Goal: Information Seeking & Learning: Learn about a topic

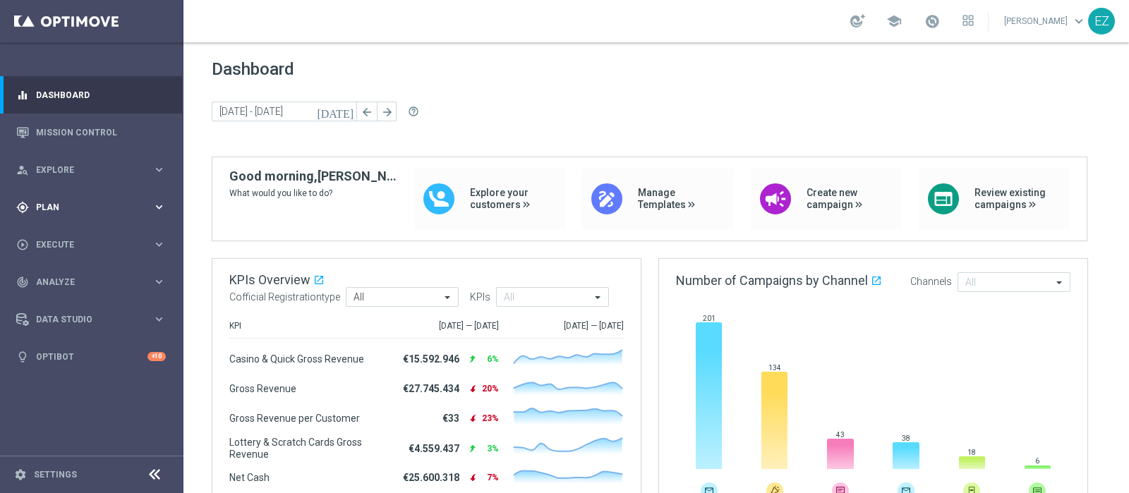
click at [61, 210] on span "Plan" at bounding box center [94, 207] width 116 height 8
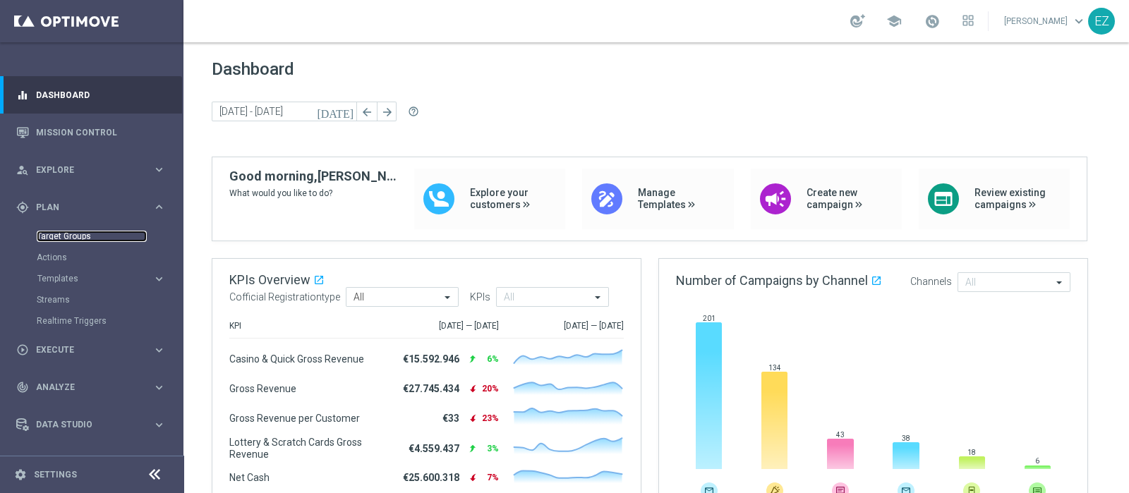
click at [68, 236] on link "Target Groups" at bounding box center [92, 236] width 110 height 11
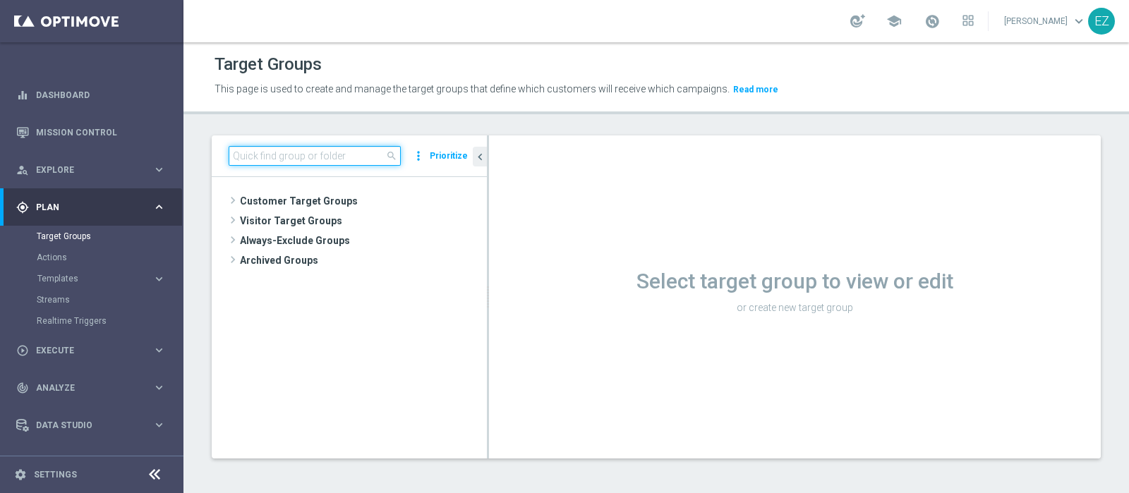
click at [289, 155] on input at bounding box center [315, 156] width 172 height 20
paste input "Multi Talent 1st Lotteries scusa questo dei talent"
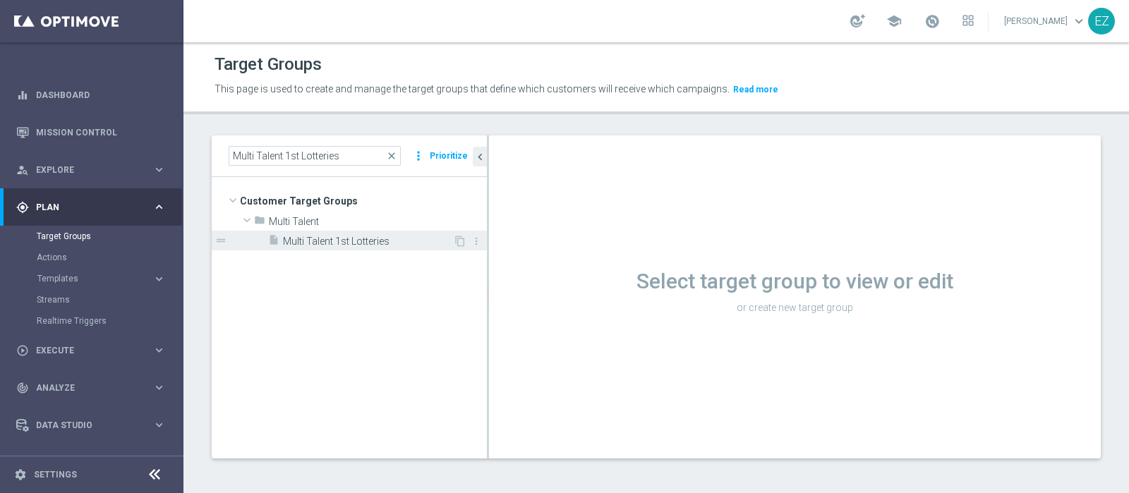
click at [301, 248] on div "insert_drive_file Multi Talent 1st Lotteries" at bounding box center [360, 241] width 185 height 20
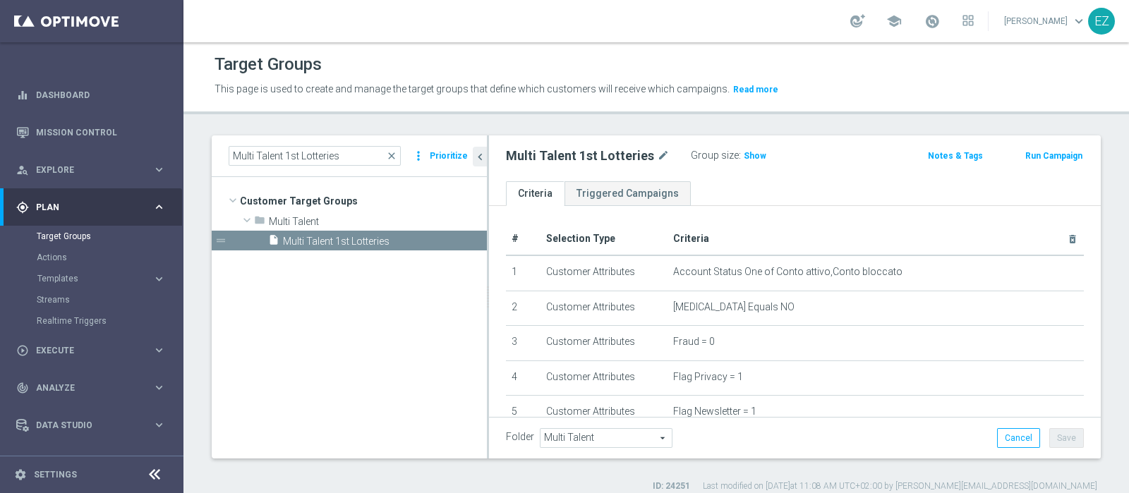
scroll to position [368, 0]
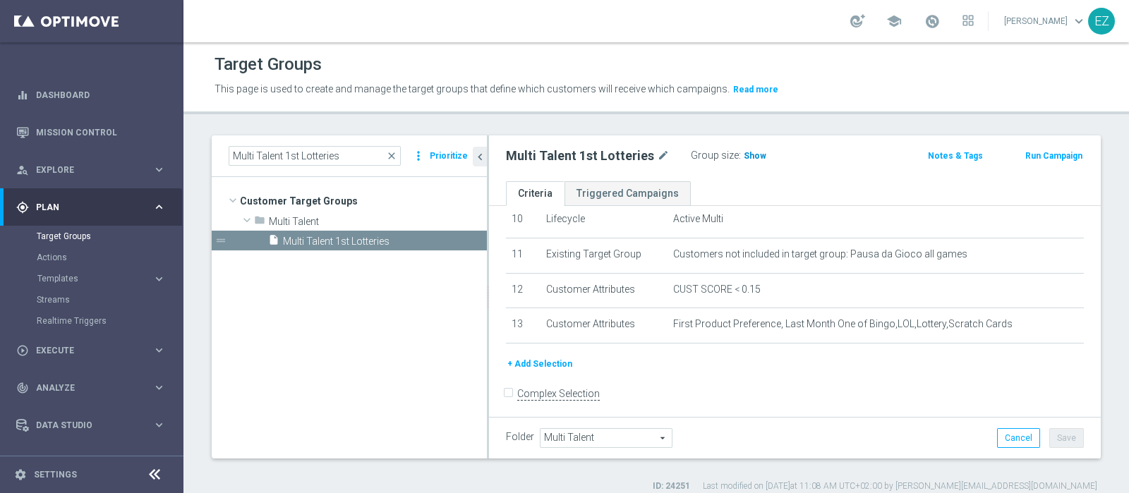
click at [744, 154] on span "Show" at bounding box center [755, 156] width 23 height 10
click at [759, 159] on span "26,020" at bounding box center [760, 157] width 30 height 13
click at [350, 160] on input "Multi Talent 1st Lotteries" at bounding box center [315, 156] width 172 height 20
drag, startPoint x: 336, startPoint y: 155, endPoint x: 160, endPoint y: 160, distance: 175.8
click at [161, 160] on main "equalizer Dashboard Mission Control" at bounding box center [564, 246] width 1129 height 493
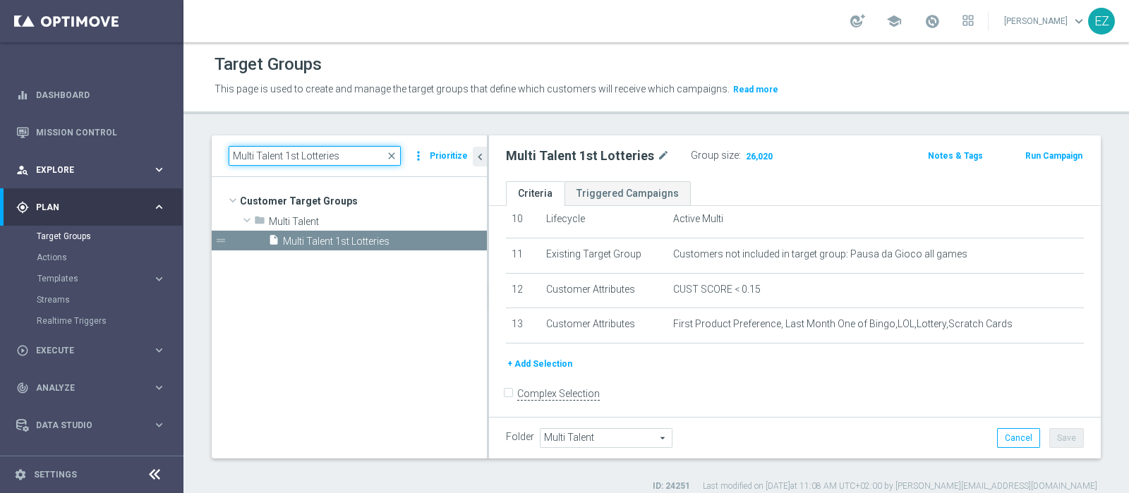
paste input "Master Low 1st Lottery"
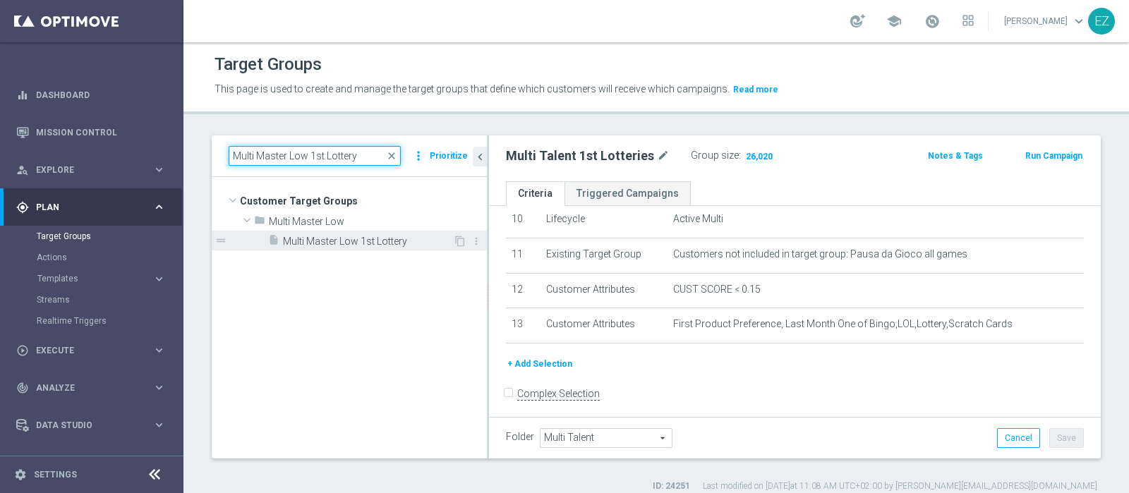
type input "Multi Master Low 1st Lottery"
click at [335, 241] on span "Multi Master Low 1st Lottery" at bounding box center [368, 242] width 170 height 12
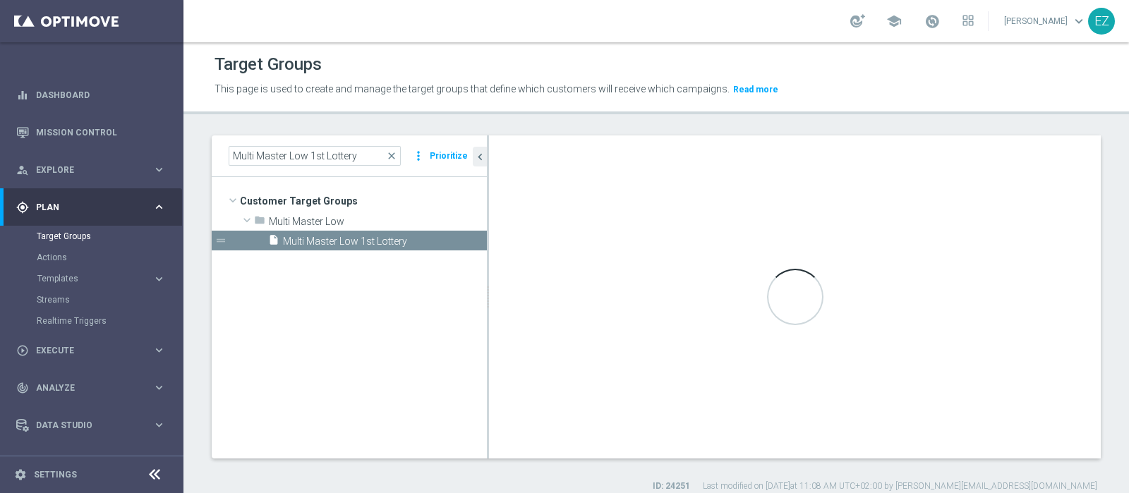
type input "Multi Master Low"
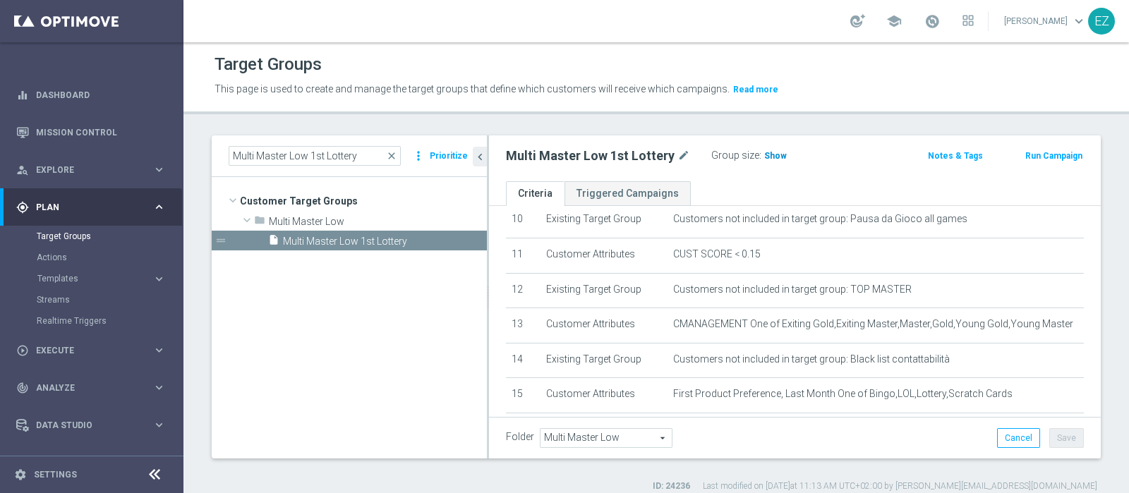
click at [768, 160] on span "Show" at bounding box center [775, 156] width 23 height 10
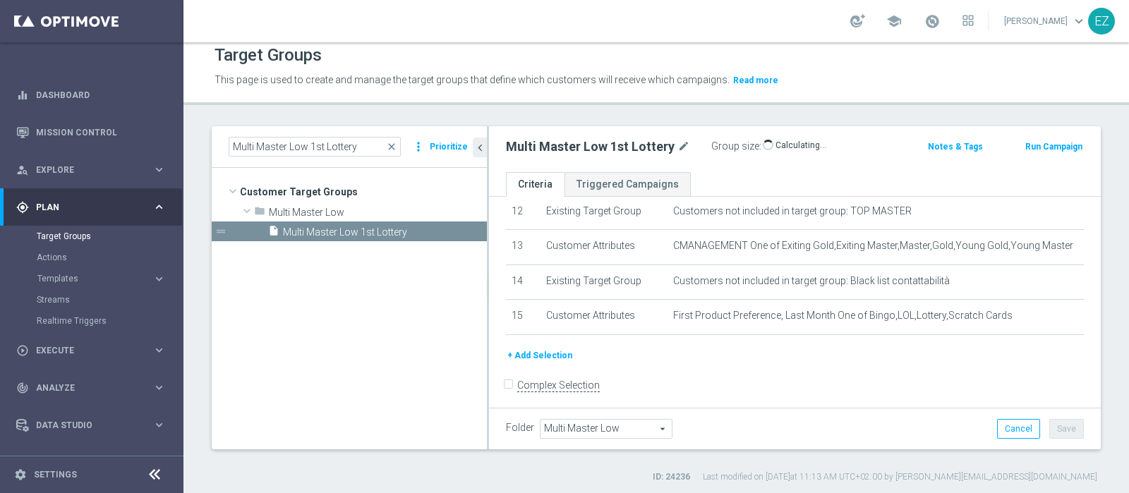
scroll to position [12, 0]
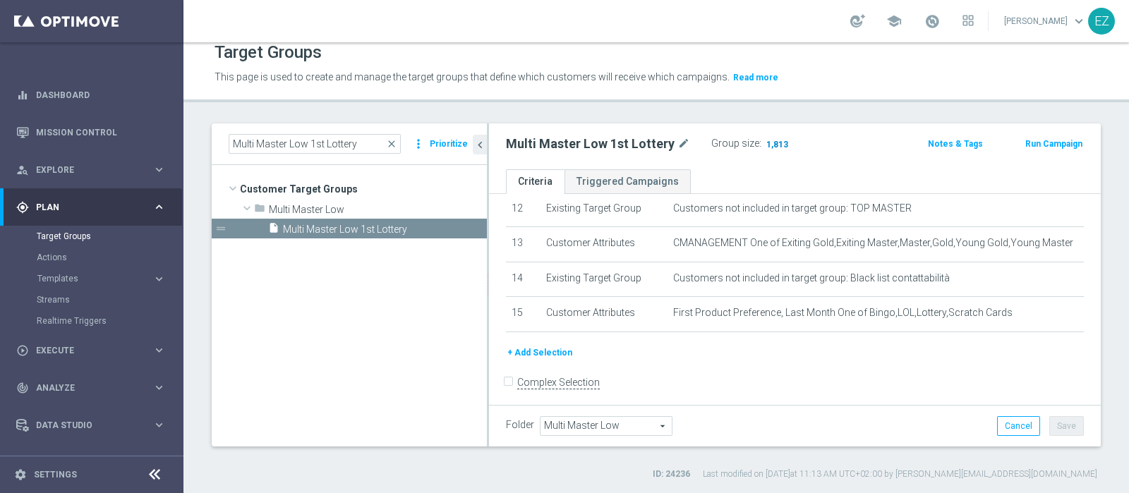
click at [779, 139] on span "1,813" at bounding box center [777, 145] width 25 height 13
click at [771, 148] on span "1,813" at bounding box center [777, 145] width 25 height 13
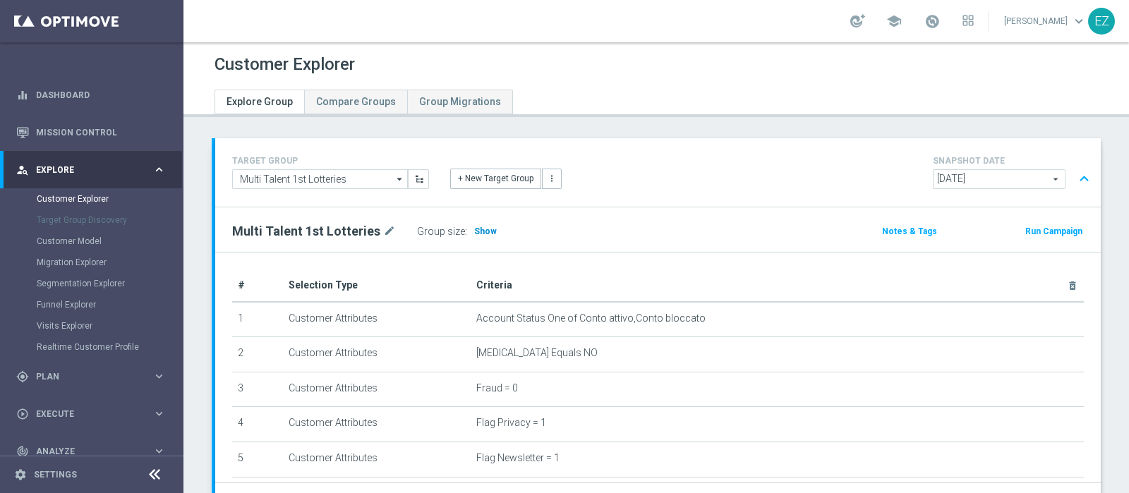
click at [485, 231] on span "Show" at bounding box center [485, 232] width 23 height 10
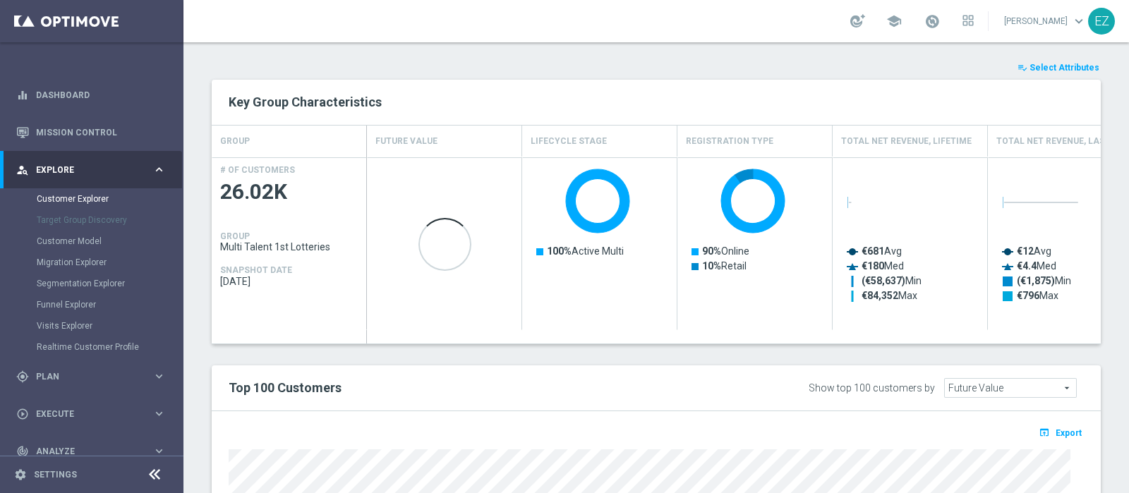
scroll to position [531, 0]
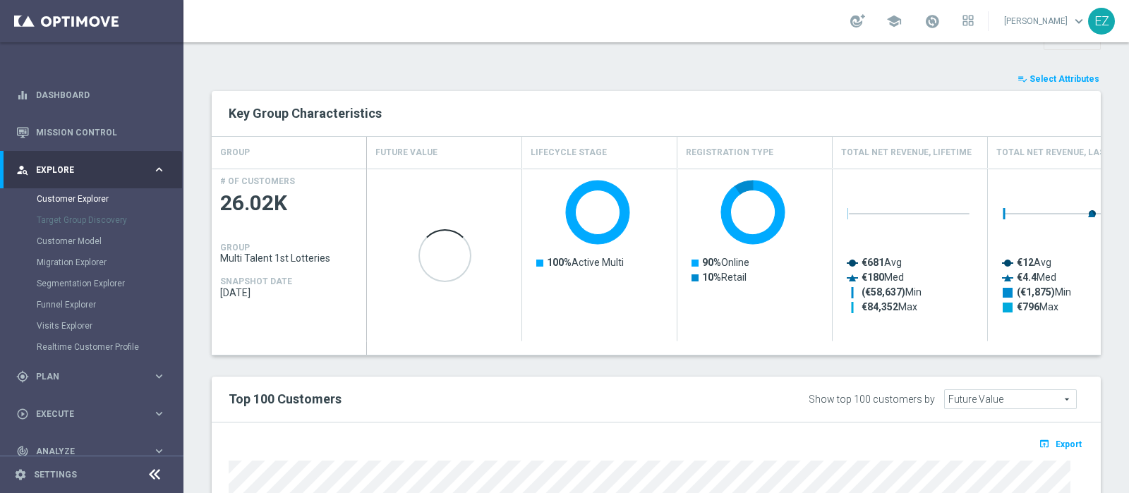
click at [1048, 79] on span "Select Attributes" at bounding box center [1065, 79] width 70 height 10
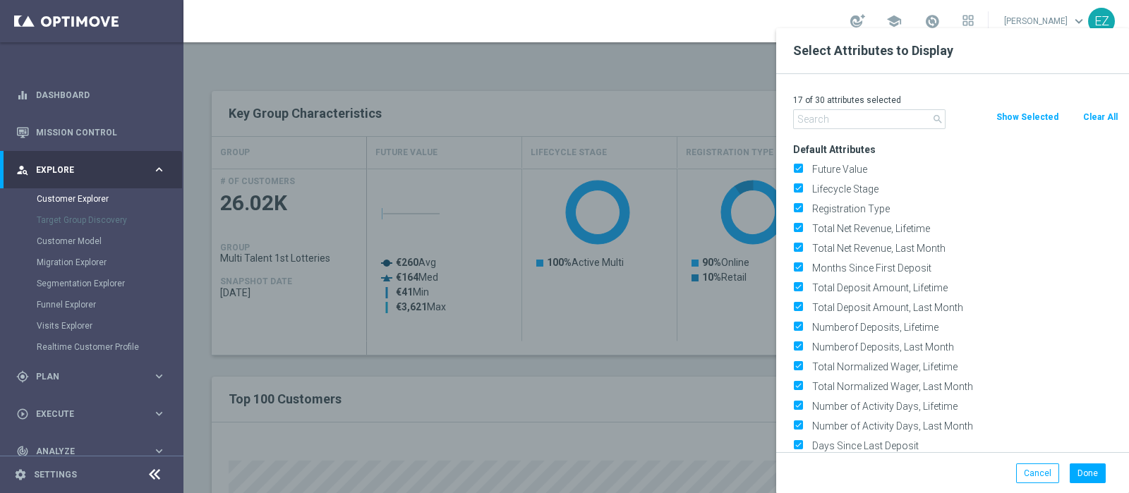
click at [1087, 114] on button "Clear All" at bounding box center [1100, 117] width 37 height 16
checkbox input "false"
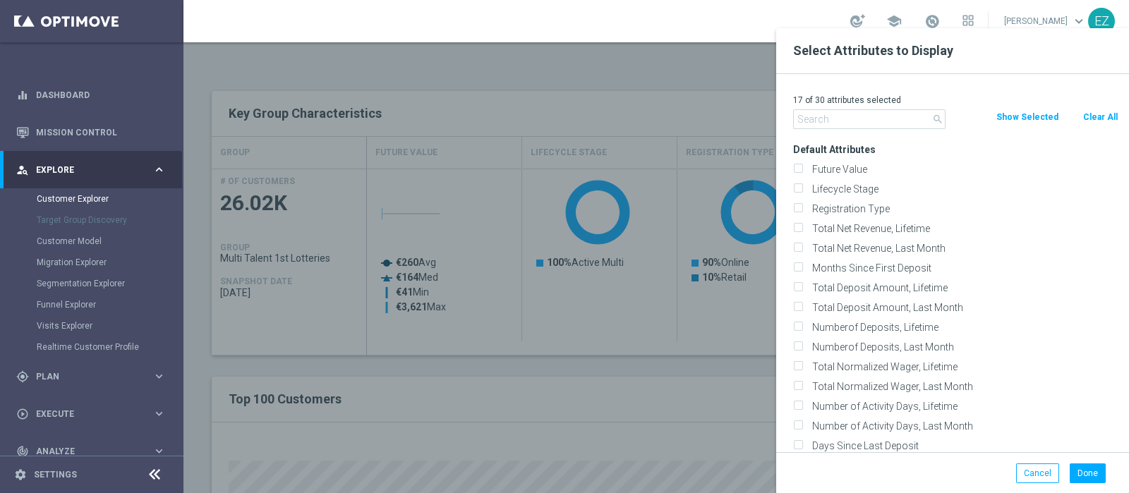
checkbox input "false"
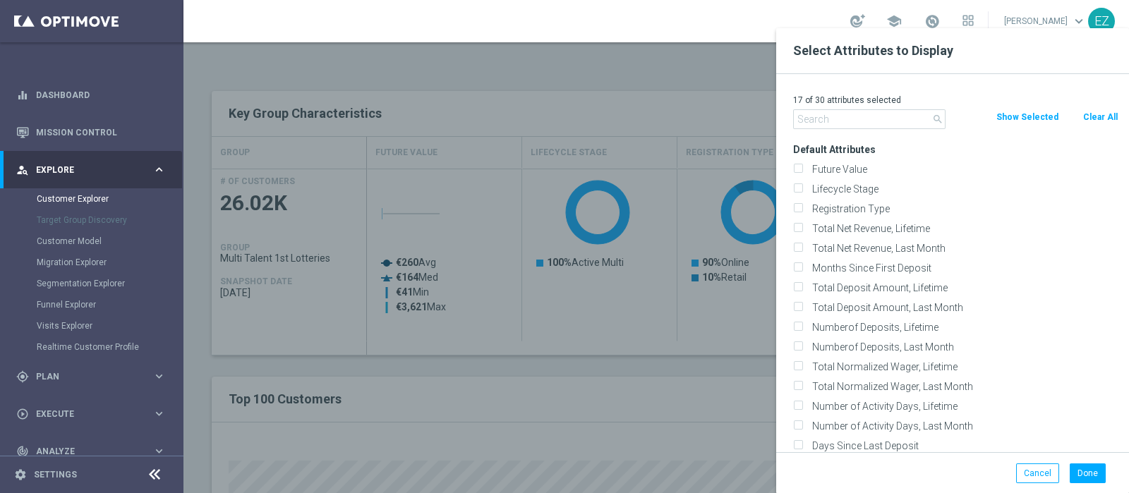
checkbox input "false"
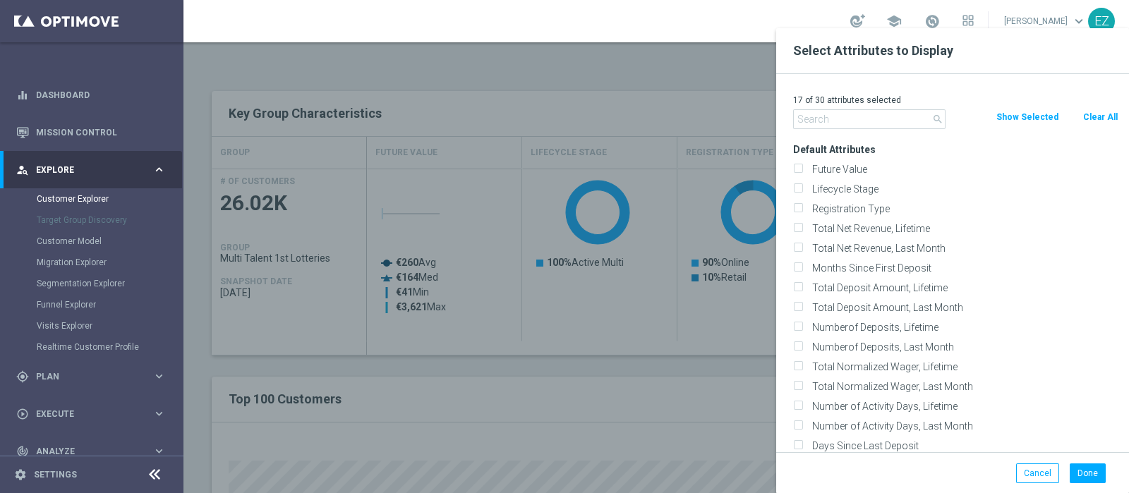
checkbox input "false"
click at [831, 192] on label "Lifecycle Stage" at bounding box center [962, 189] width 311 height 13
click at [802, 192] on input "Lifecycle Stage" at bounding box center [797, 190] width 9 height 9
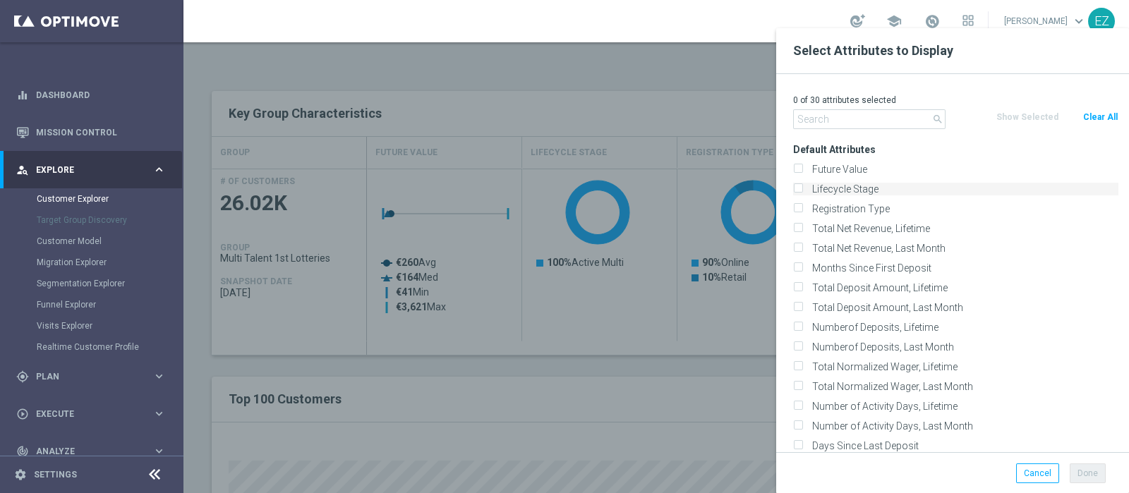
checkbox input "true"
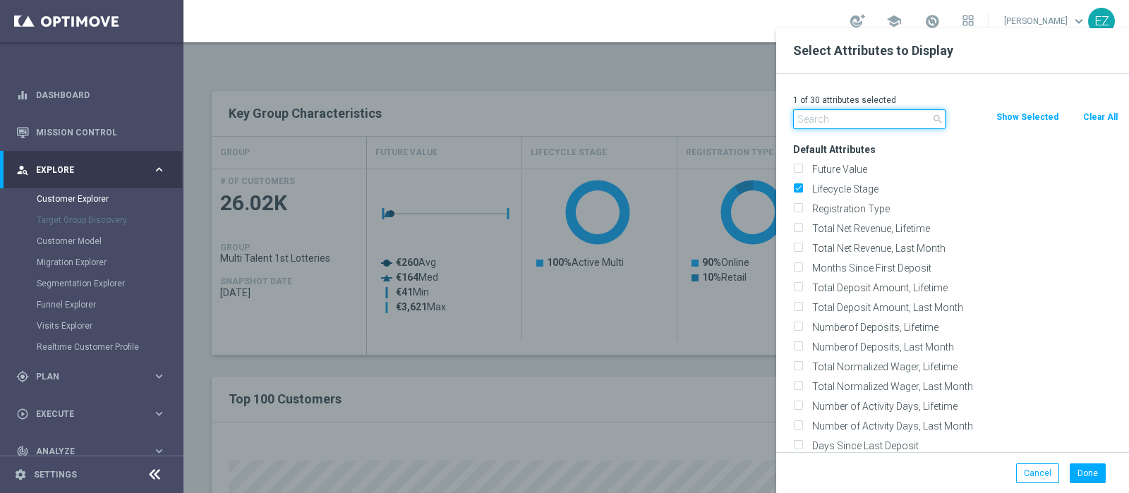
click at [837, 114] on input "text" at bounding box center [869, 119] width 152 height 20
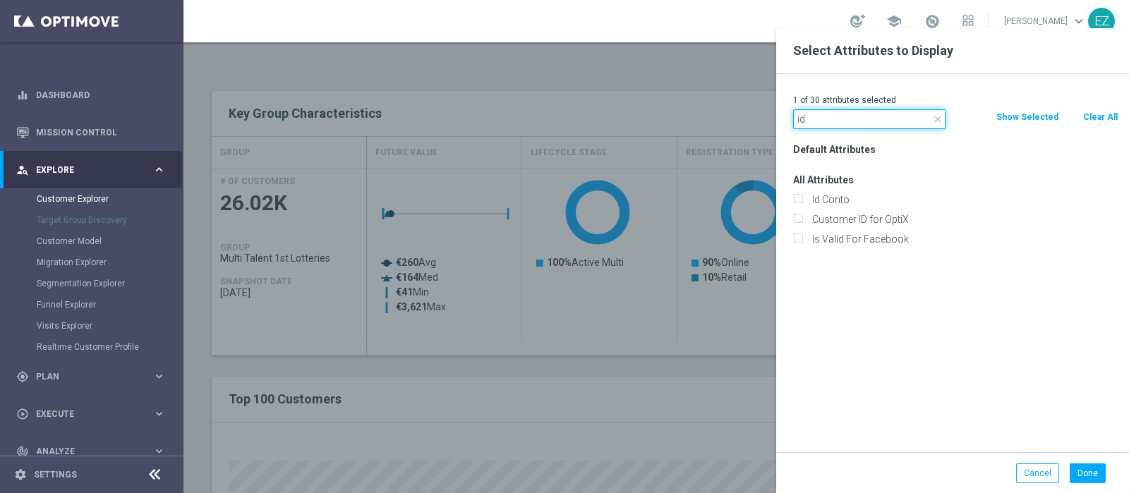
type input "id"
click at [819, 206] on div "Id Conto" at bounding box center [956, 200] width 347 height 20
click at [819, 201] on label "Id Conto" at bounding box center [962, 199] width 311 height 13
click at [802, 201] on input "Id Conto" at bounding box center [797, 201] width 9 height 9
checkbox input "true"
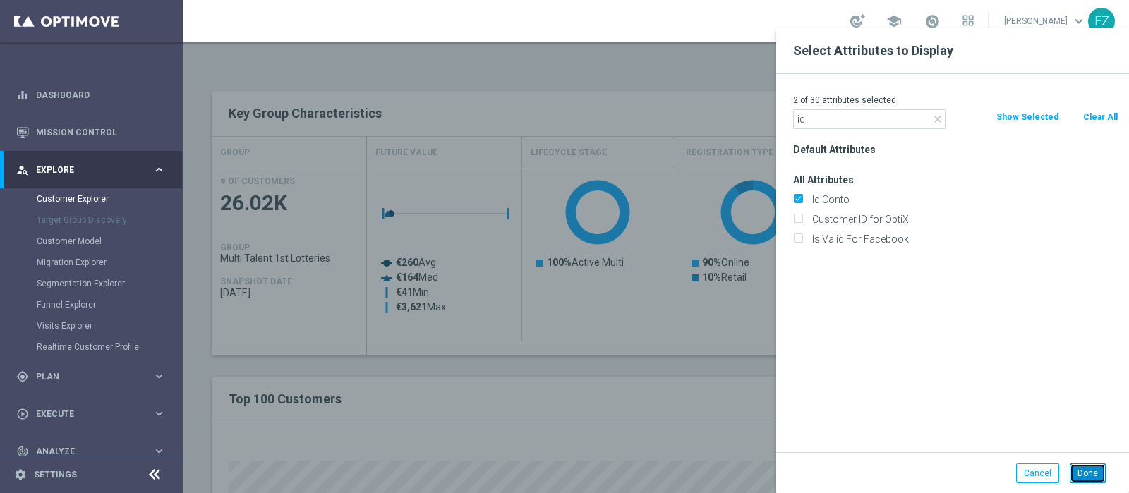
click at [1078, 476] on button "Done" at bounding box center [1088, 474] width 36 height 20
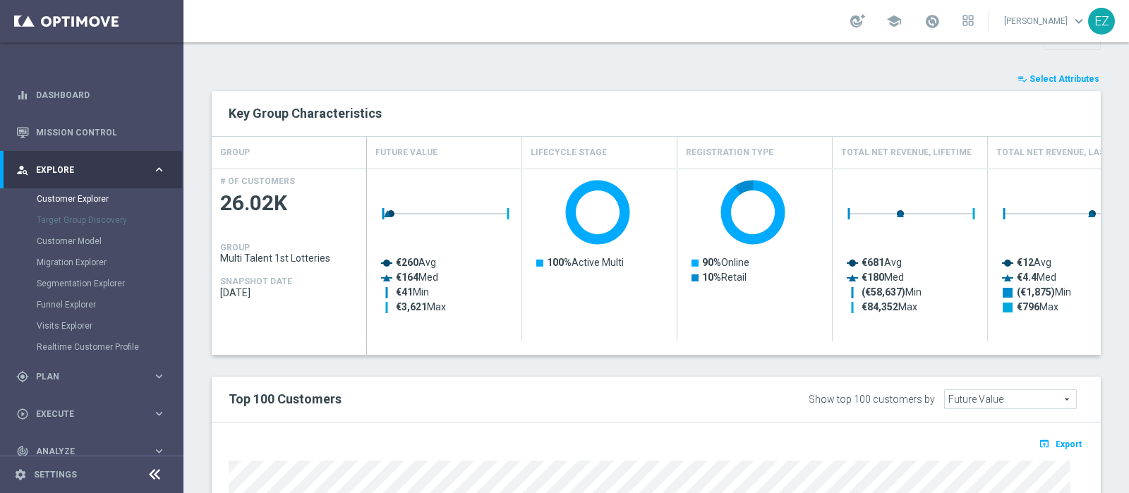
type input "Search"
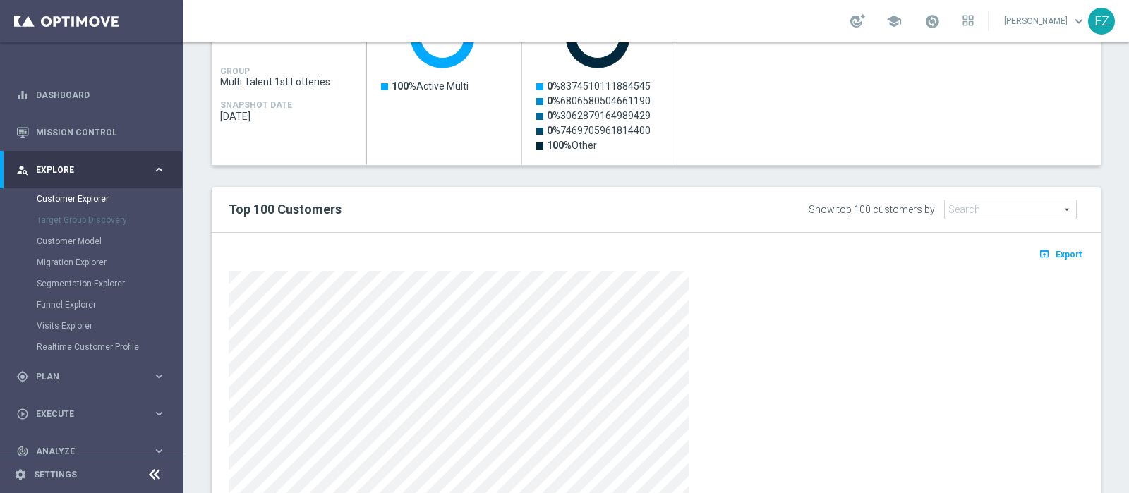
scroll to position [710, 0]
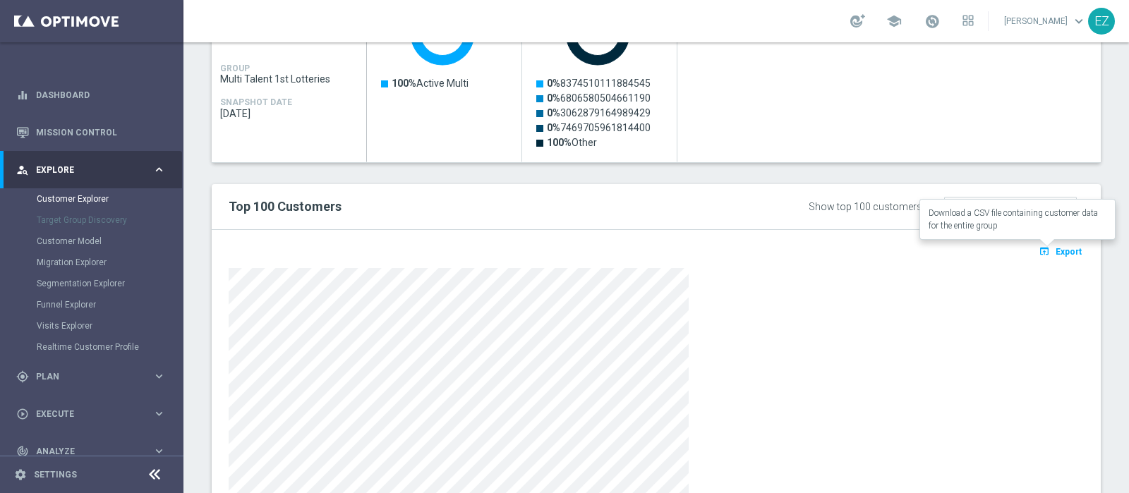
click at [1056, 254] on span "Export" at bounding box center [1069, 252] width 26 height 10
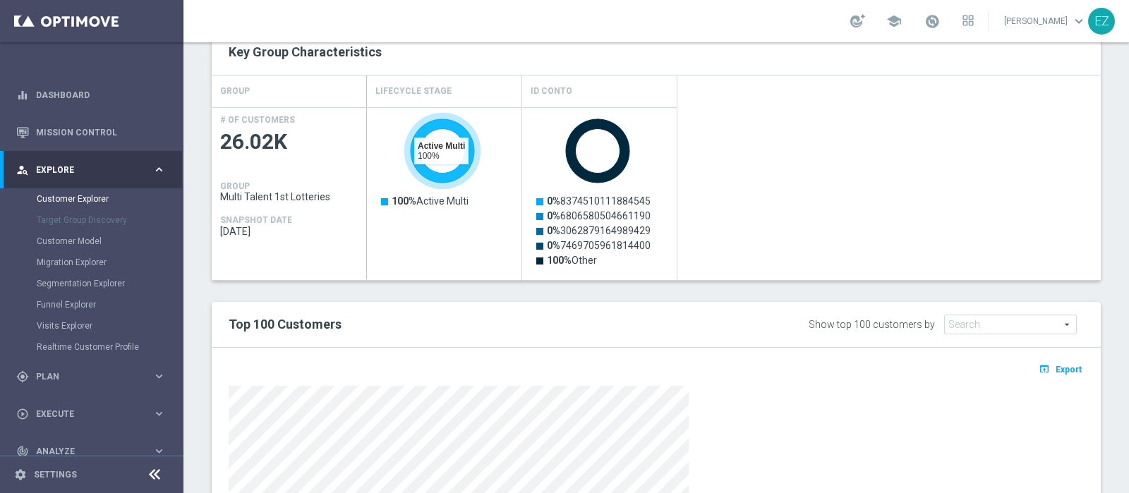
scroll to position [0, 0]
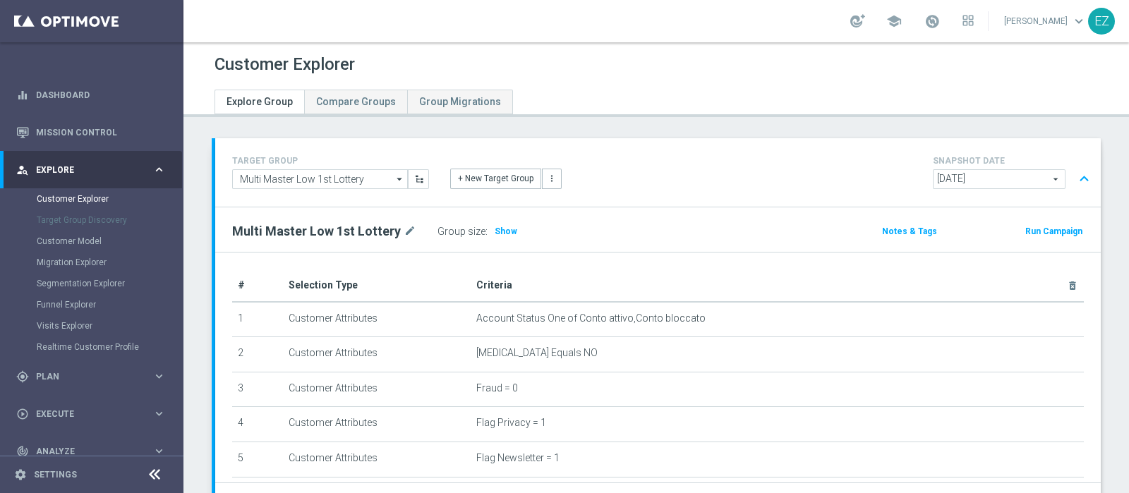
click at [493, 222] on div "Group size : Show" at bounding box center [508, 232] width 141 height 20
click at [495, 234] on span "Show" at bounding box center [506, 232] width 23 height 10
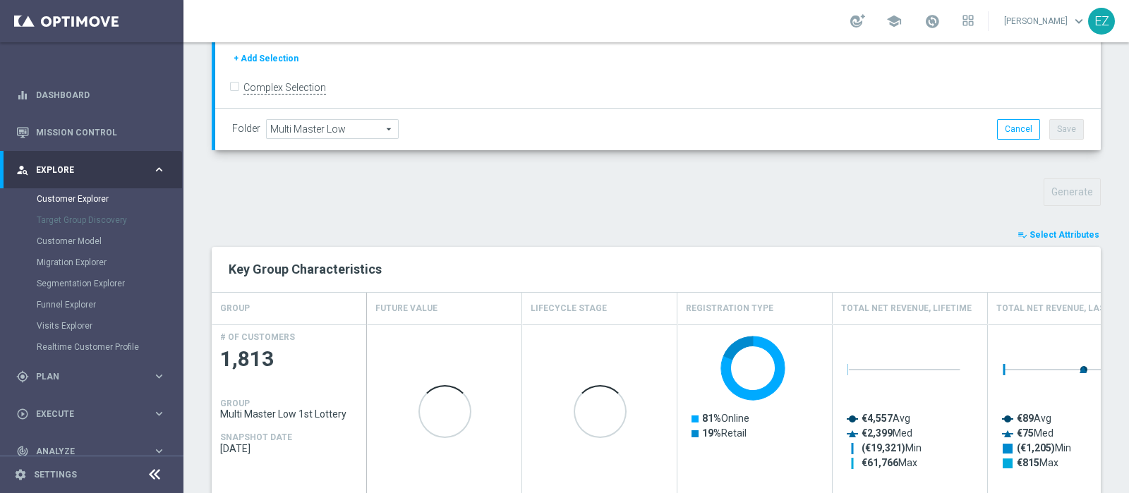
scroll to position [413, 0]
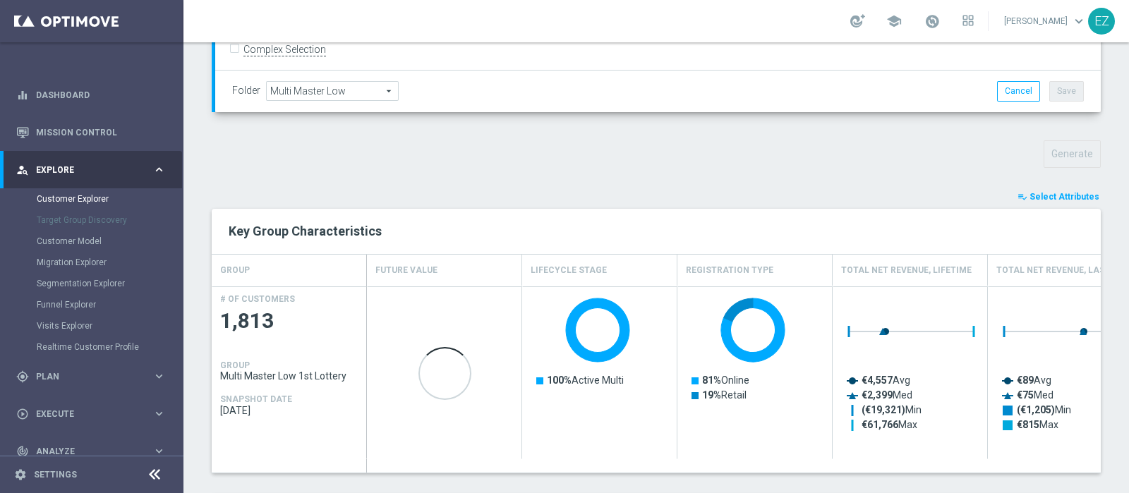
click at [1078, 193] on span "Select Attributes" at bounding box center [1065, 197] width 70 height 10
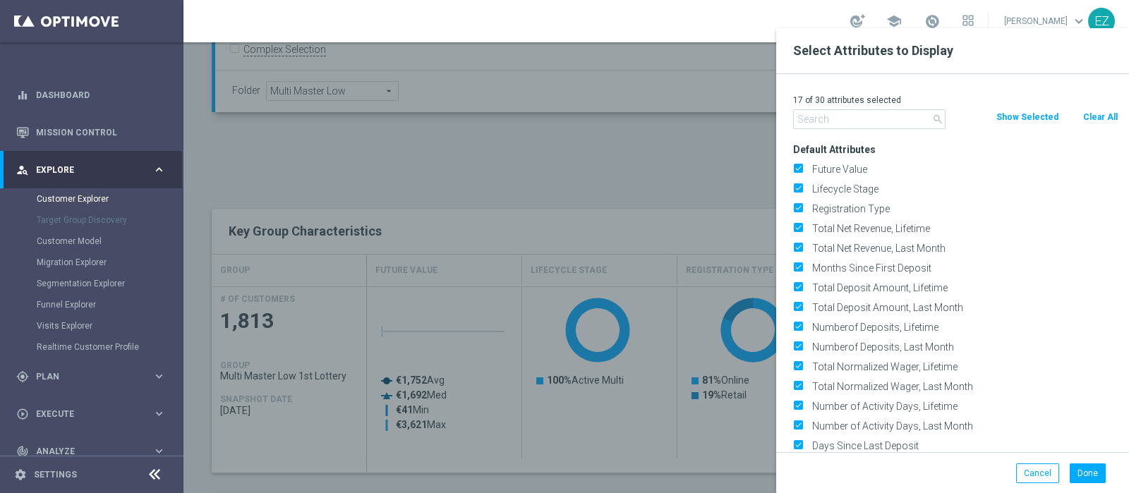
click at [1102, 115] on button "Clear All" at bounding box center [1100, 117] width 37 height 16
checkbox input "false"
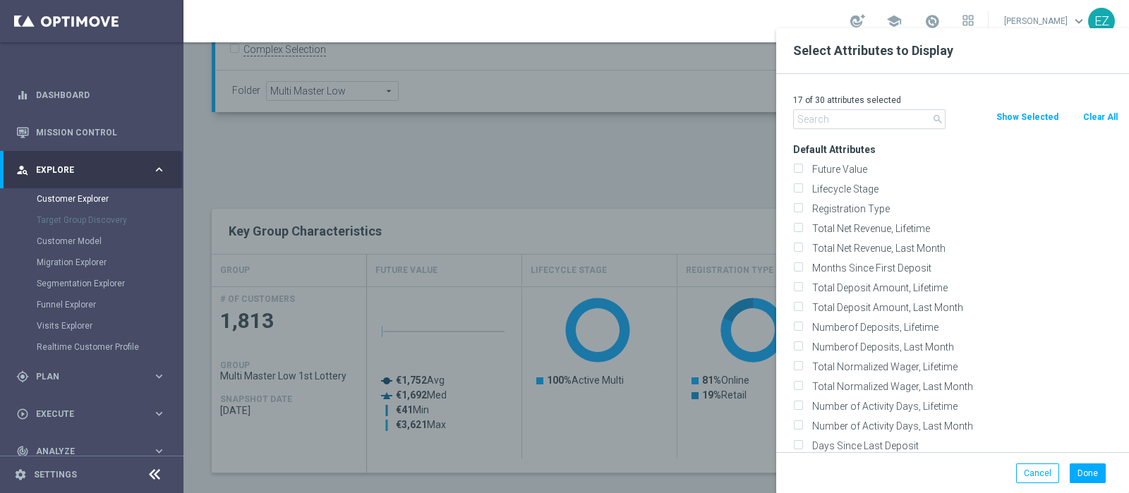
checkbox input "false"
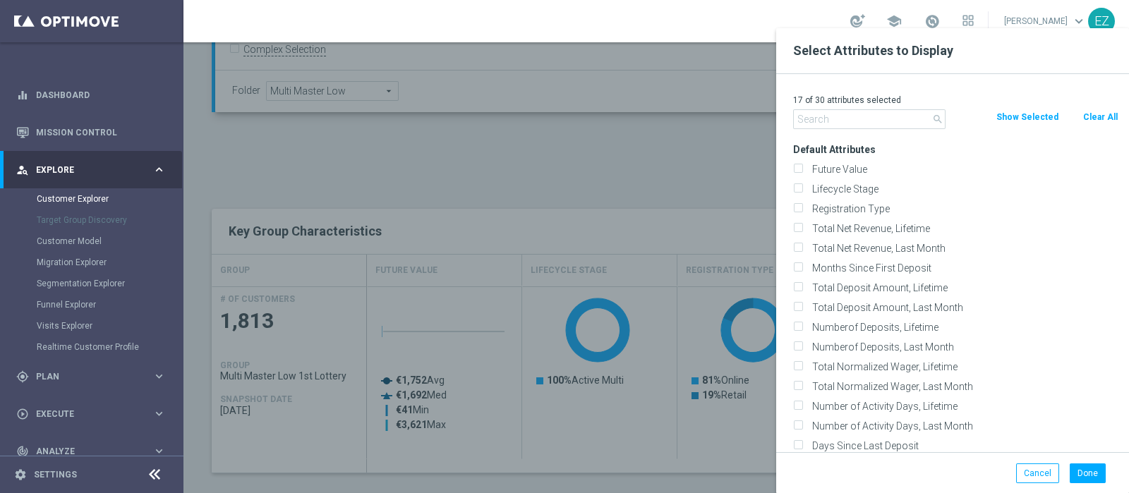
checkbox input "false"
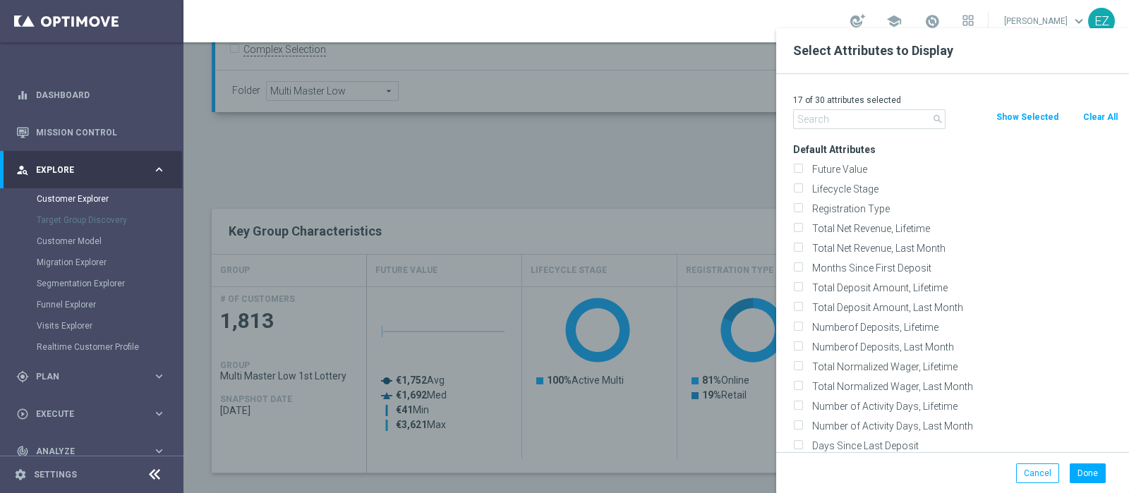
checkbox input "false"
click at [818, 183] on label "Lifecycle Stage" at bounding box center [962, 189] width 311 height 13
click at [802, 186] on input "Lifecycle Stage" at bounding box center [797, 190] width 9 height 9
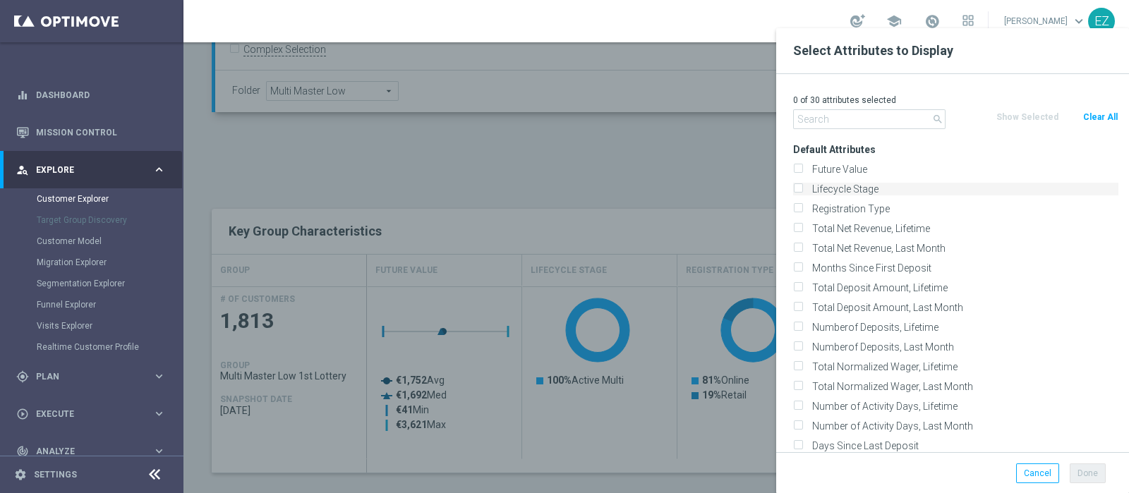
checkbox input "true"
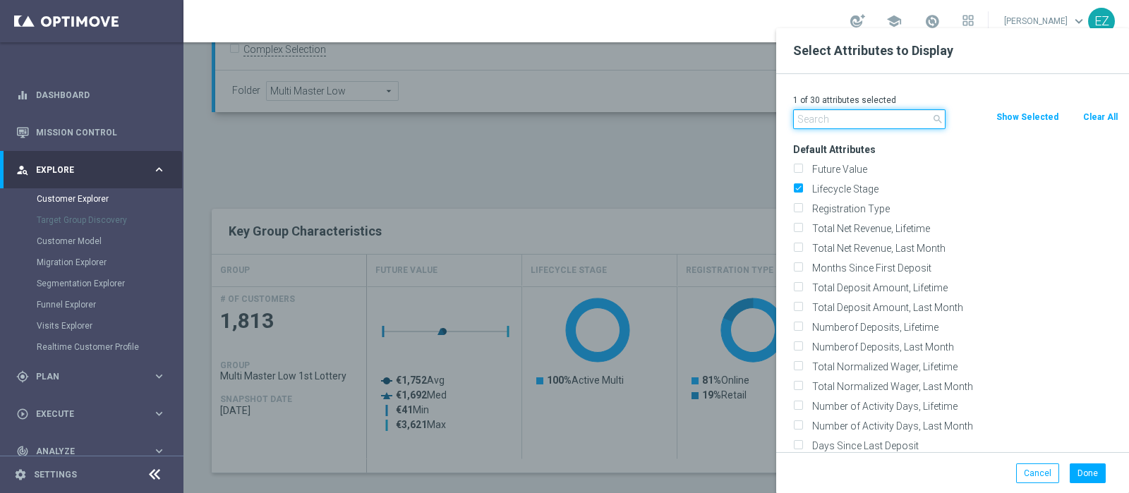
click at [829, 117] on input "text" at bounding box center [869, 119] width 152 height 20
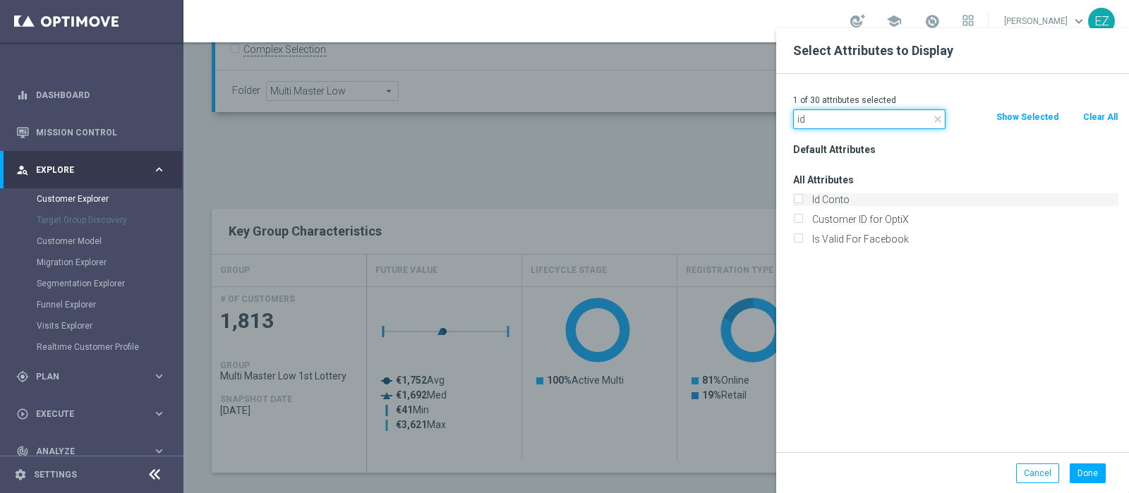
type input "id"
click at [851, 197] on label "Id Conto" at bounding box center [962, 199] width 311 height 13
click at [802, 197] on input "Id Conto" at bounding box center [797, 201] width 9 height 9
checkbox input "true"
drag, startPoint x: 1097, startPoint y: 481, endPoint x: 1093, endPoint y: 474, distance: 8.2
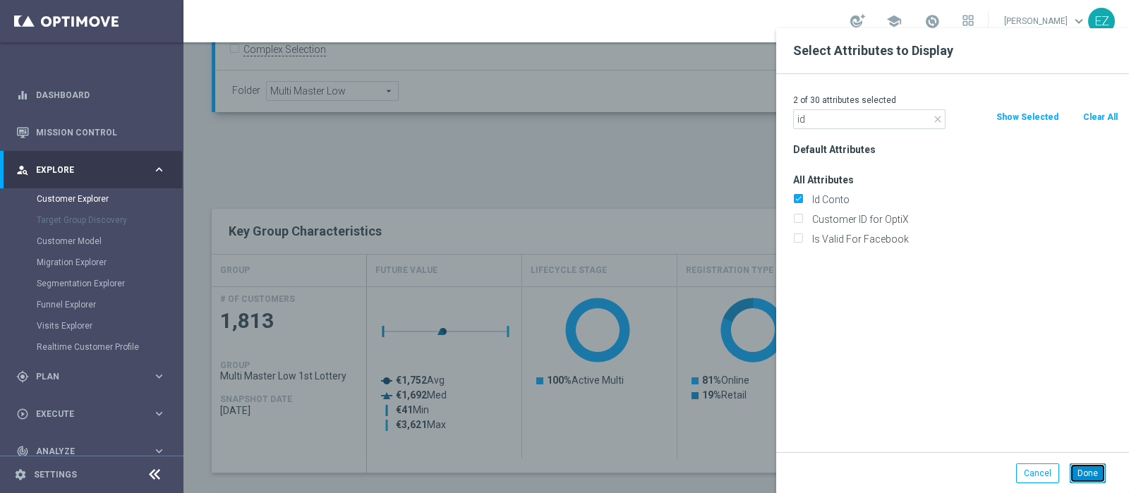
click at [1097, 479] on button "Done" at bounding box center [1088, 474] width 36 height 20
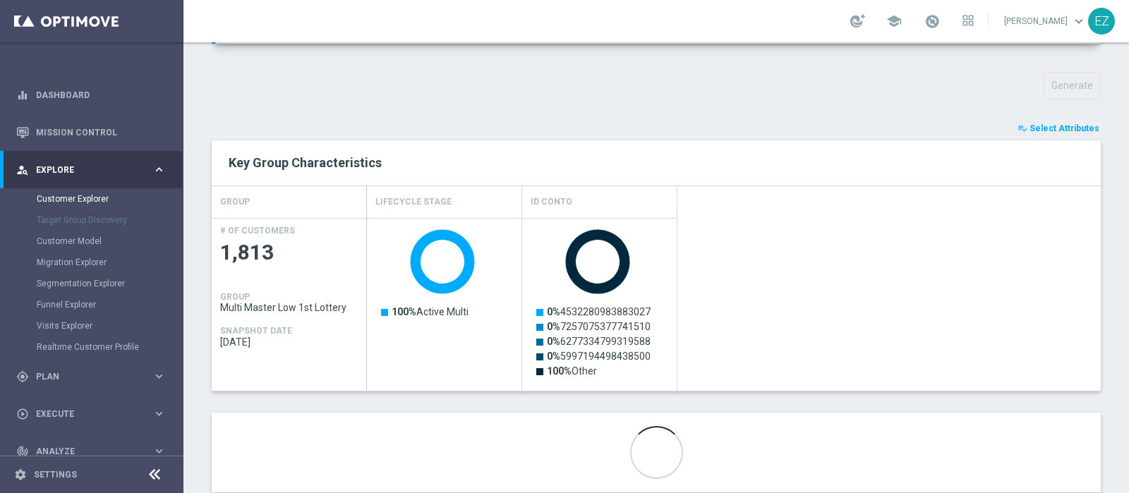
scroll to position [514, 0]
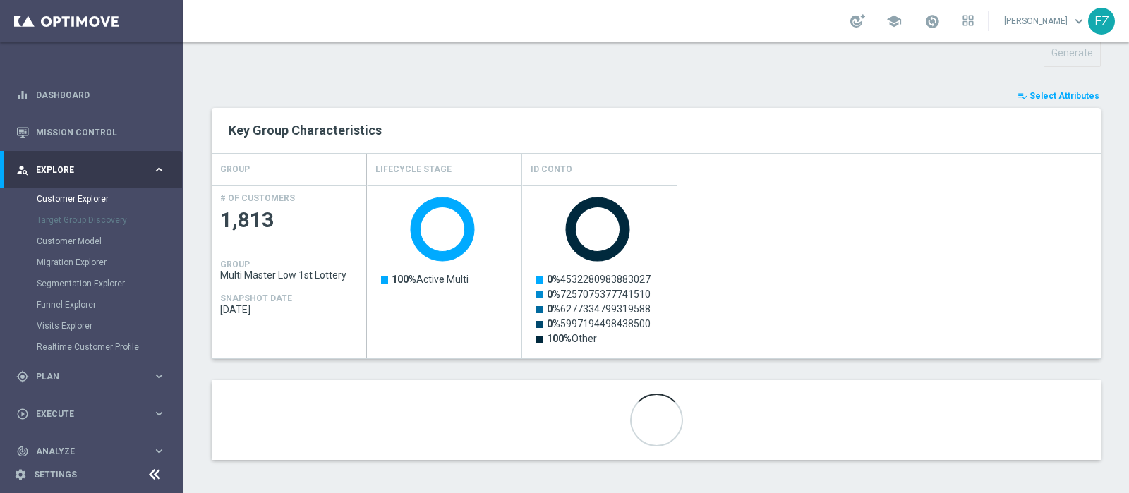
click at [1030, 91] on span "Select Attributes" at bounding box center [1065, 96] width 70 height 10
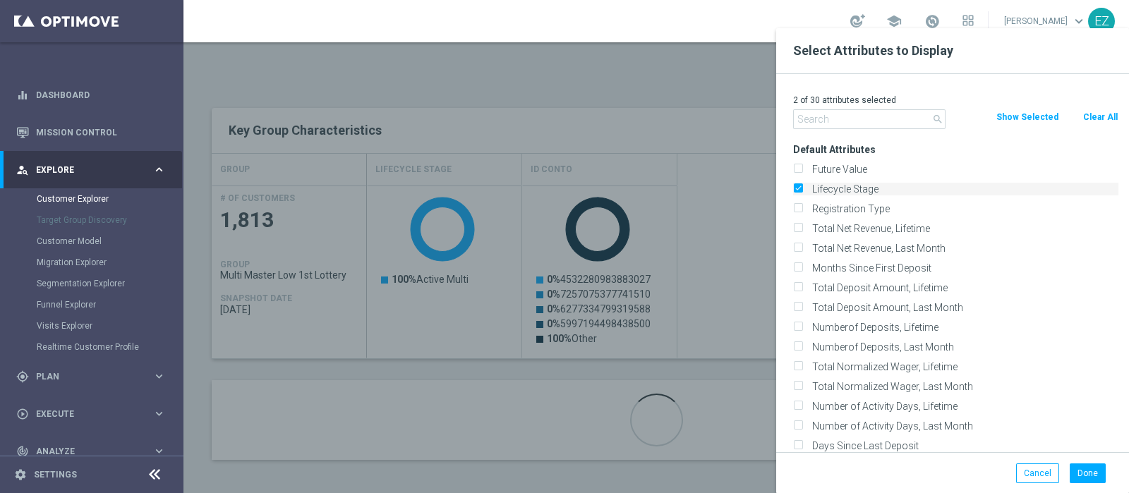
click at [841, 189] on label "Lifecycle Stage" at bounding box center [962, 189] width 311 height 13
click at [802, 189] on input "Lifecycle Stage" at bounding box center [797, 190] width 9 height 9
checkbox input "false"
click at [1097, 474] on button "Done" at bounding box center [1088, 474] width 36 height 20
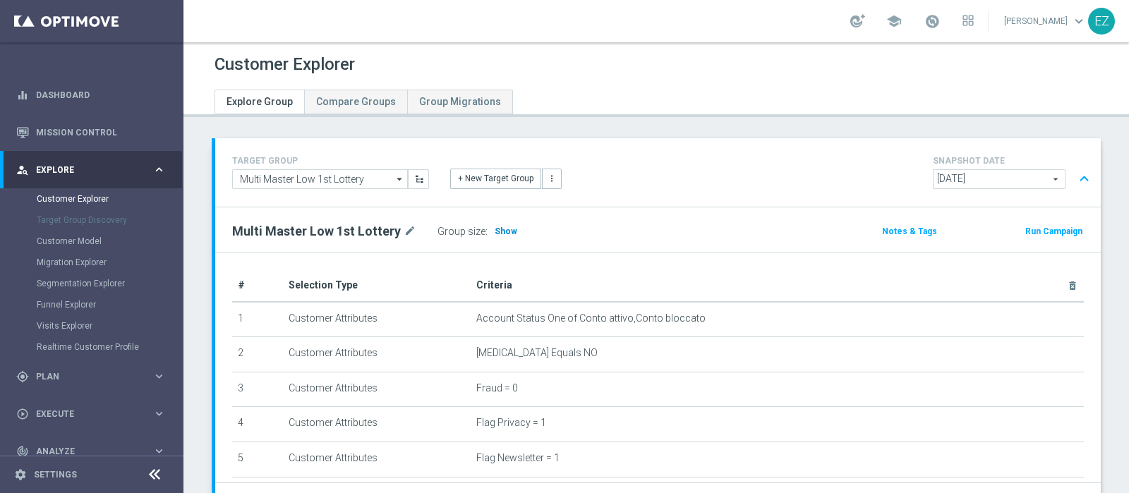
click at [497, 227] on span "Show" at bounding box center [506, 232] width 23 height 10
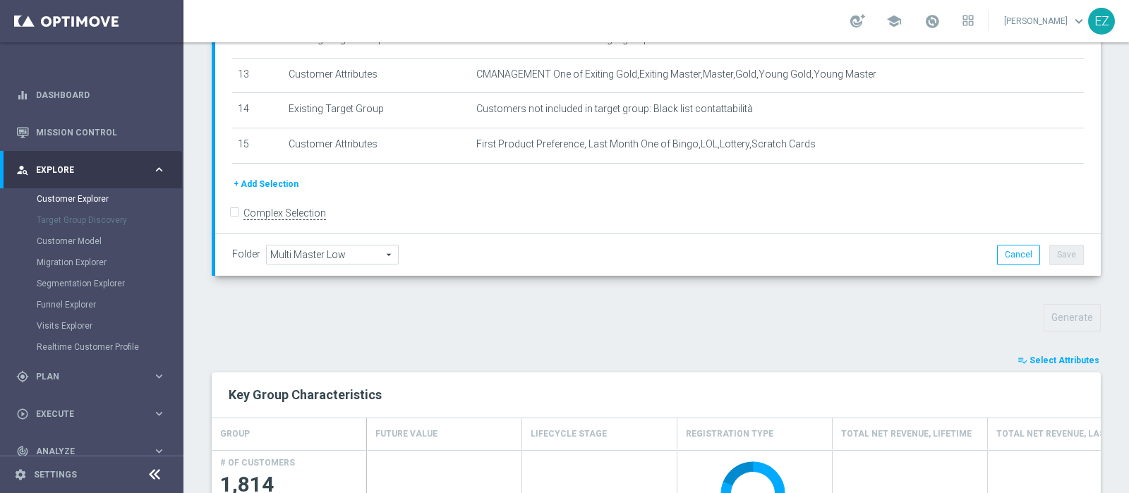
scroll to position [296, 0]
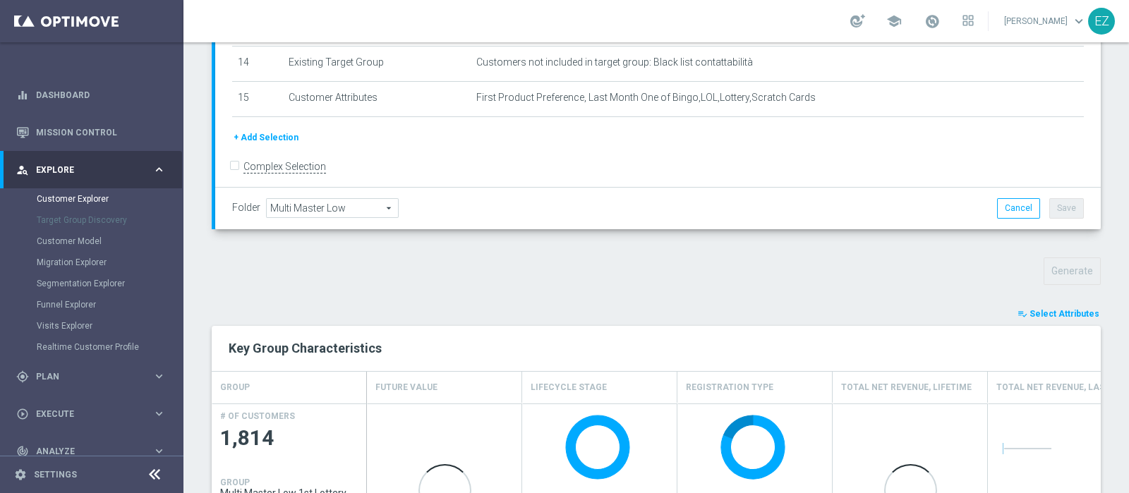
click at [1069, 309] on span "Select Attributes" at bounding box center [1065, 314] width 70 height 10
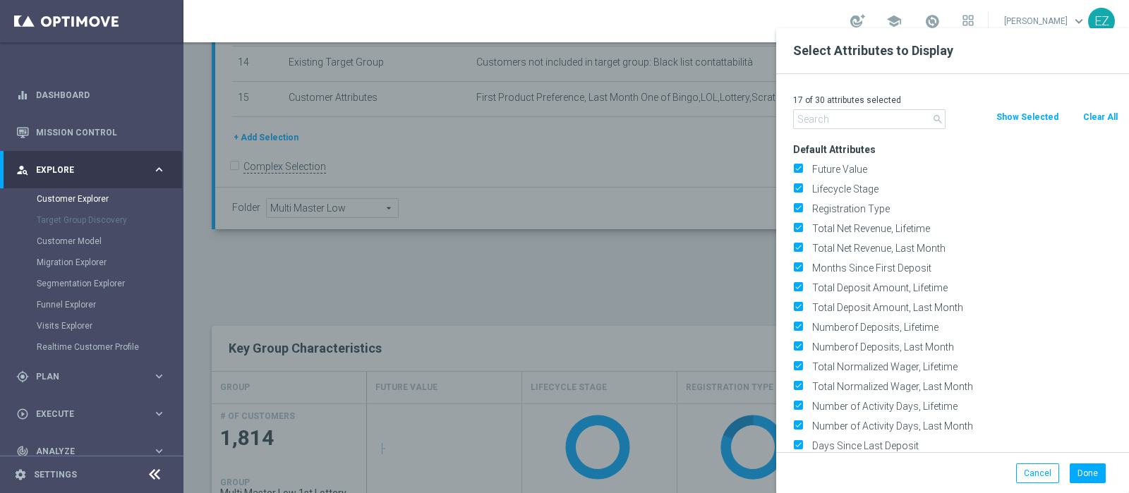
click at [1097, 112] on button "Clear All" at bounding box center [1100, 117] width 37 height 16
checkbox input "false"
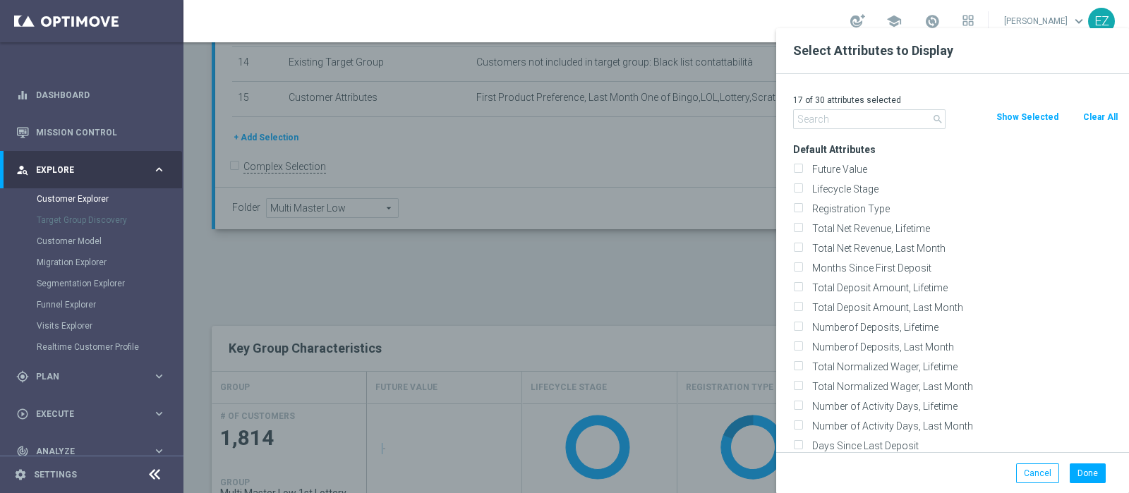
checkbox input "false"
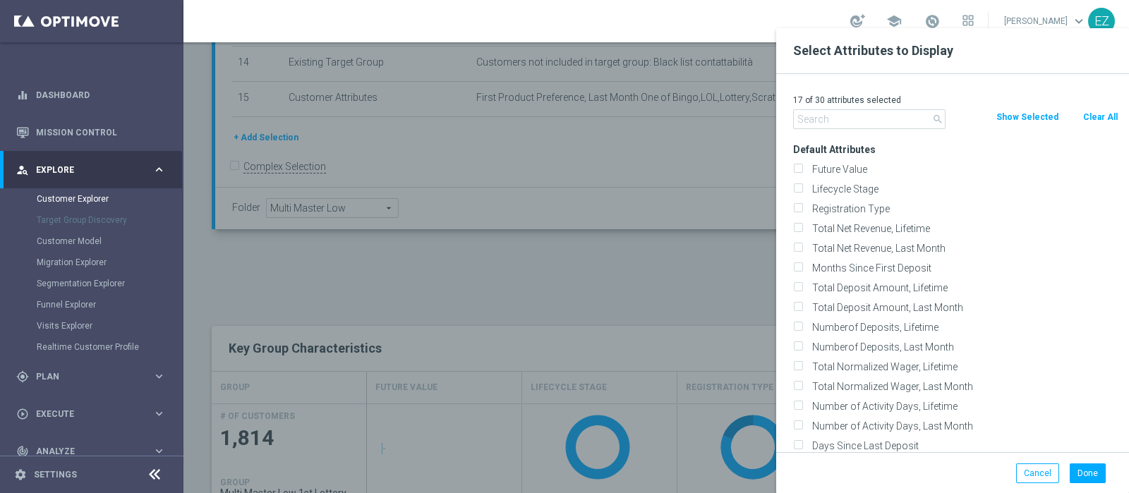
checkbox input "false"
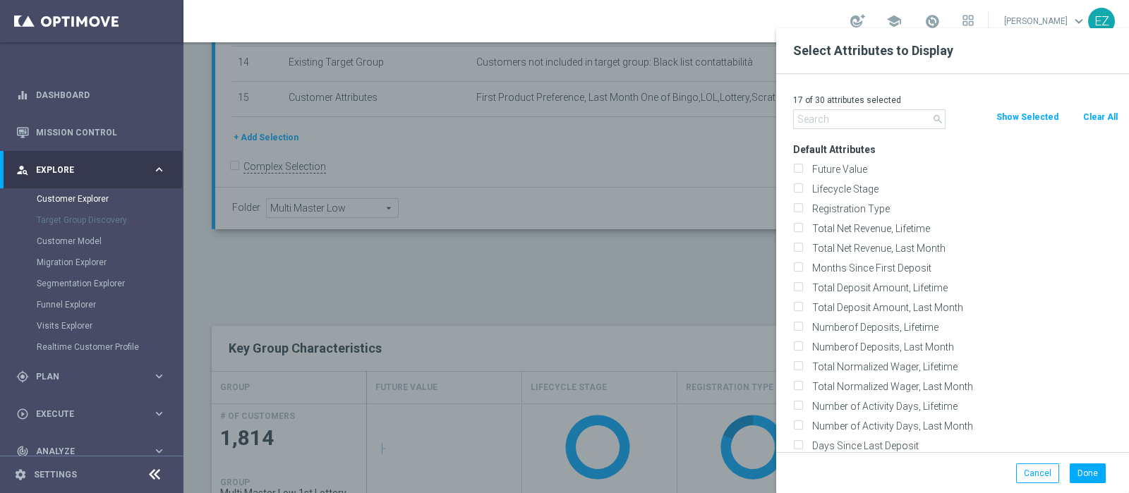
checkbox input "false"
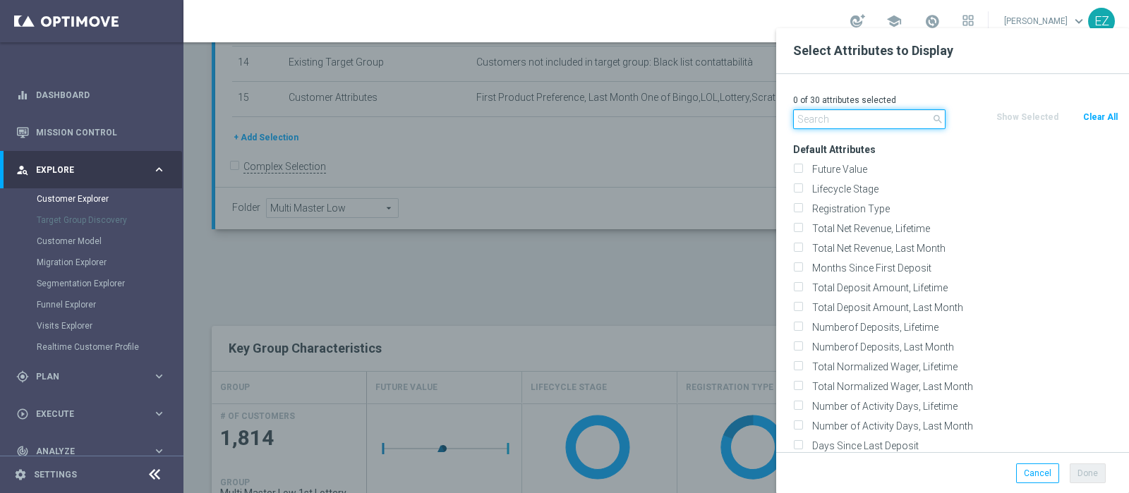
click at [843, 119] on input "text" at bounding box center [869, 119] width 152 height 20
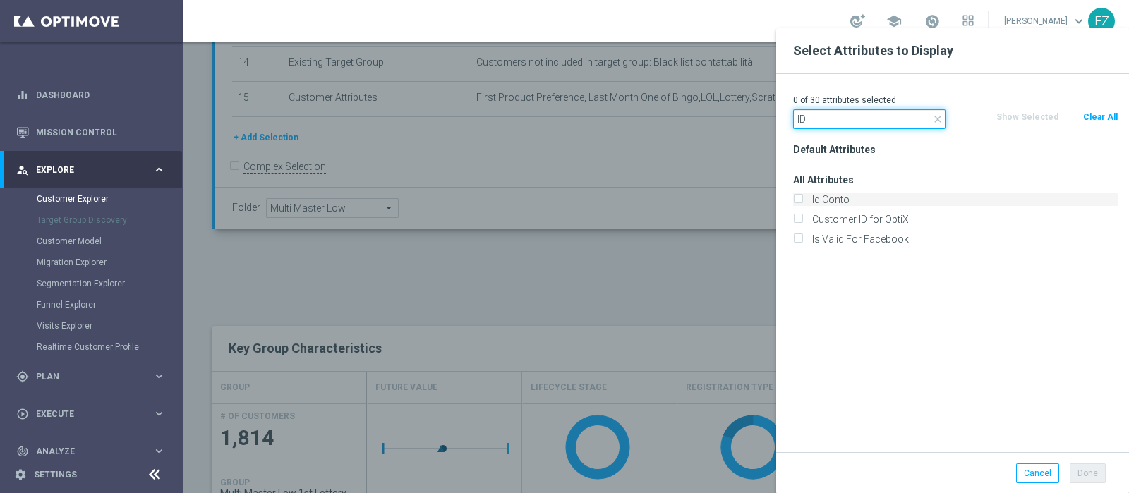
type input "ID"
click at [829, 203] on label "Id Conto" at bounding box center [962, 199] width 311 height 13
click at [802, 203] on input "Id Conto" at bounding box center [797, 201] width 9 height 9
checkbox input "true"
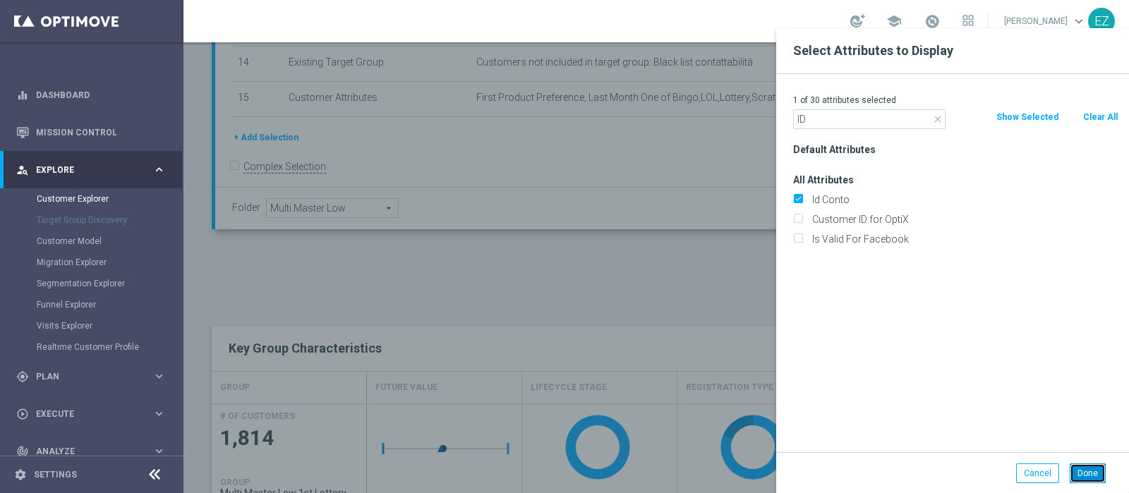
click at [1087, 467] on button "Done" at bounding box center [1088, 474] width 36 height 20
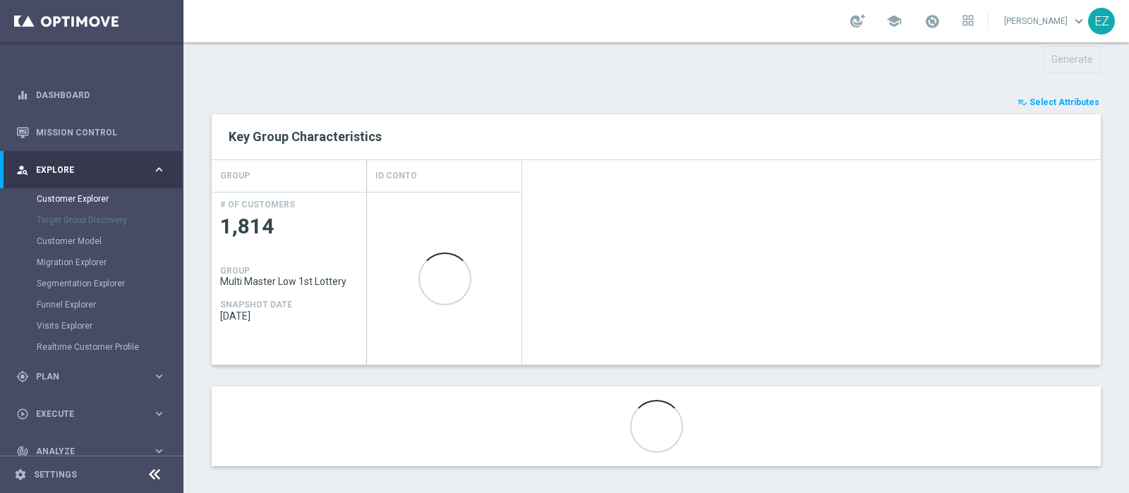
scroll to position [514, 0]
